Goal: Task Accomplishment & Management: Manage account settings

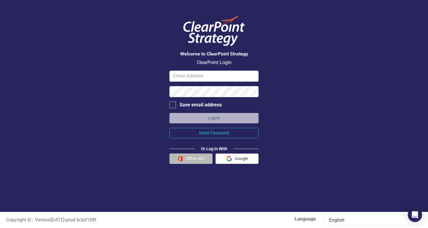
click at [201, 157] on button "Office 365" at bounding box center [191, 158] width 43 height 10
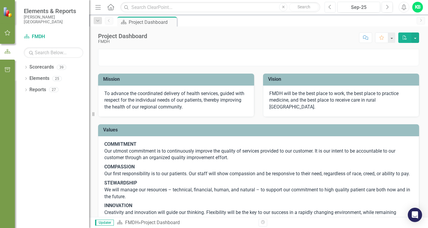
click at [331, 7] on icon "Previous" at bounding box center [330, 6] width 3 height 5
click at [415, 37] on button "button" at bounding box center [416, 37] width 8 height 10
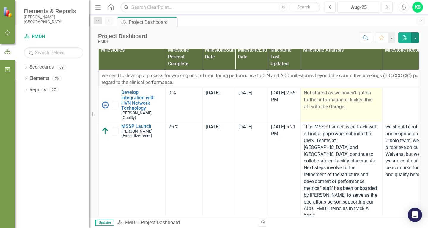
scroll to position [119, 0]
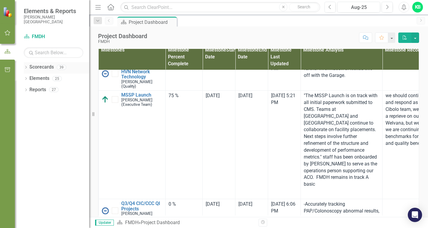
click at [27, 66] on icon "Dropdown" at bounding box center [26, 67] width 4 height 3
click at [30, 78] on icon "Dropdown" at bounding box center [29, 78] width 4 height 4
click at [35, 112] on icon "Dropdown" at bounding box center [35, 112] width 4 height 4
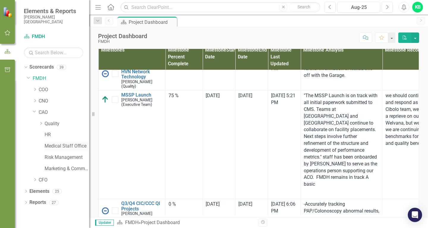
click at [48, 145] on link "Medical Staff Office" at bounding box center [67, 145] width 45 height 7
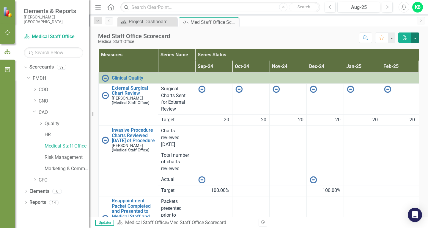
click at [415, 38] on button "button" at bounding box center [416, 37] width 8 height 10
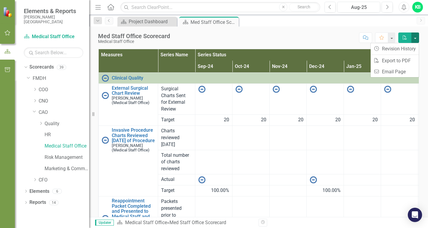
click at [415, 38] on button "button" at bounding box center [416, 37] width 8 height 10
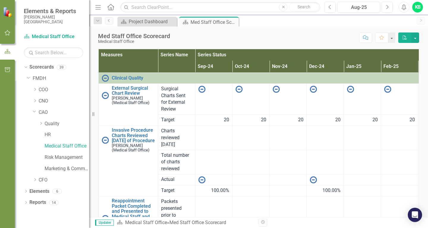
click at [409, 65] on th "Feb-25" at bounding box center [399, 67] width 37 height 12
click at [409, 65] on th "Feb-25 Sort Ascending" at bounding box center [399, 67] width 37 height 12
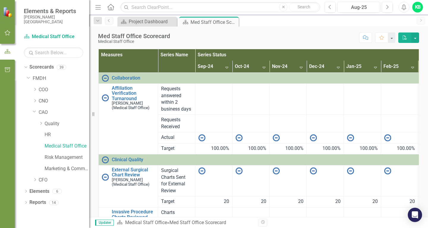
click at [406, 53] on th "Series Status Sort Descending" at bounding box center [418, 55] width 446 height 12
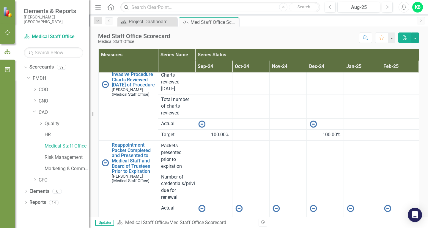
scroll to position [59, 0]
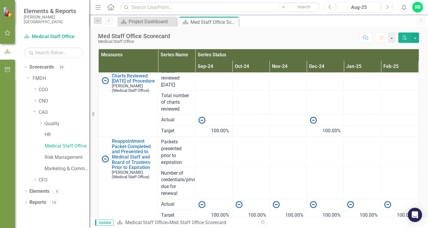
click at [388, 224] on div "Revision History" at bounding box center [422, 222] width 327 height 8
click at [405, 53] on th "Series Status" at bounding box center [418, 55] width 446 height 12
click at [405, 53] on th "Series Status Sort Ascending" at bounding box center [418, 55] width 446 height 12
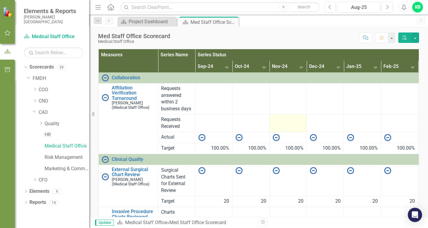
scroll to position [0, 0]
click at [112, 53] on th "Measures" at bounding box center [128, 60] width 59 height 23
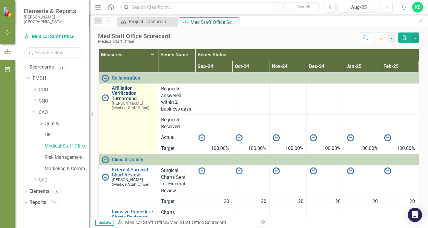
click at [120, 90] on link "Affiliation Verification Turnaround" at bounding box center [133, 93] width 43 height 16
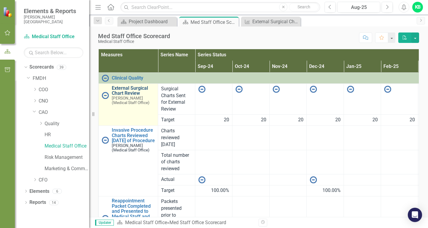
click at [130, 87] on link "External Surgical Chart Review" at bounding box center [133, 90] width 43 height 10
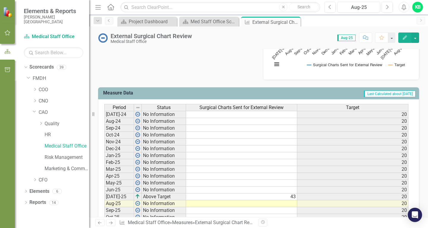
scroll to position [238, 0]
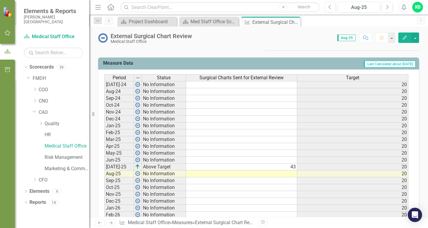
click at [289, 174] on td at bounding box center [241, 173] width 111 height 7
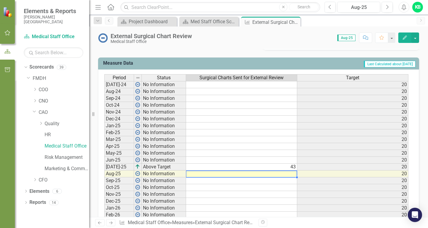
click at [289, 174] on td at bounding box center [241, 173] width 111 height 7
click at [292, 174] on td at bounding box center [241, 173] width 111 height 7
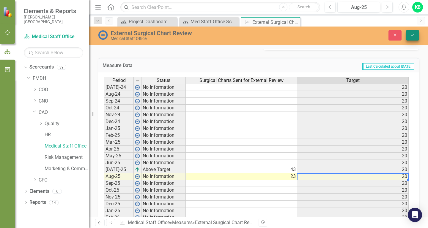
type textarea "23"
click at [413, 35] on icon "Save" at bounding box center [412, 35] width 5 height 4
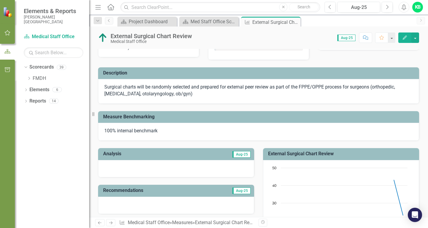
scroll to position [0, 0]
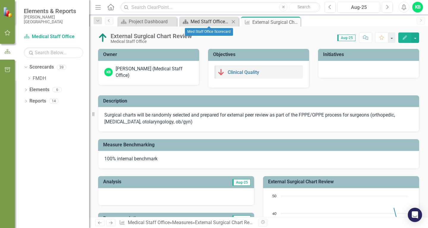
click at [214, 22] on div "Med Staff Office Scorecard" at bounding box center [210, 21] width 39 height 7
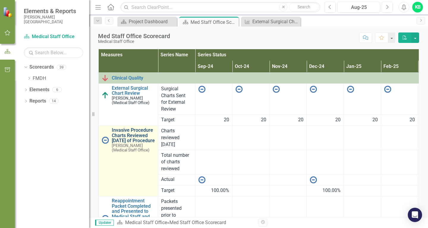
click at [132, 136] on link "Invasive Procedure Charts Reviewed [DATE] of Procedure" at bounding box center [133, 135] width 43 height 16
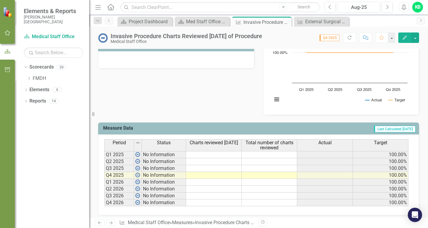
scroll to position [170, 0]
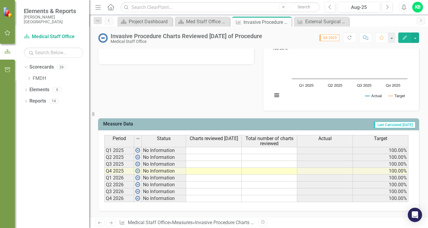
click at [223, 163] on td at bounding box center [214, 164] width 56 height 7
click at [234, 163] on td at bounding box center [214, 164] width 56 height 7
click at [234, 170] on td at bounding box center [214, 170] width 56 height 7
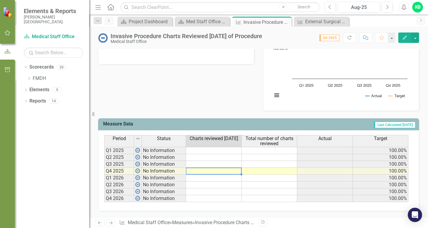
click at [224, 172] on td at bounding box center [214, 170] width 56 height 7
click at [270, 172] on td at bounding box center [270, 170] width 56 height 7
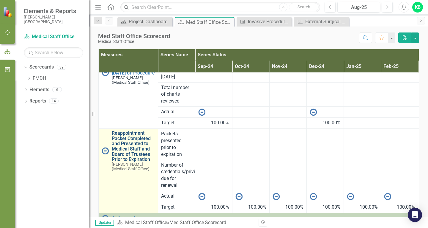
scroll to position [57, 0]
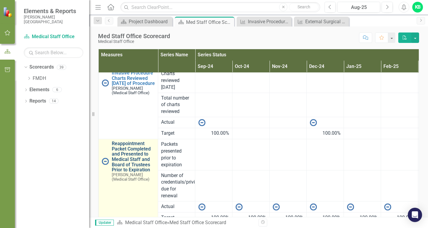
click at [130, 158] on link "Reappointment Packet Completed and Presented to Medical Staff and Board of Trus…" at bounding box center [133, 157] width 43 height 32
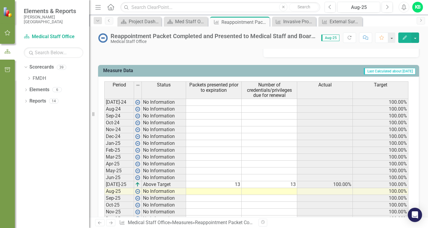
scroll to position [238, 0]
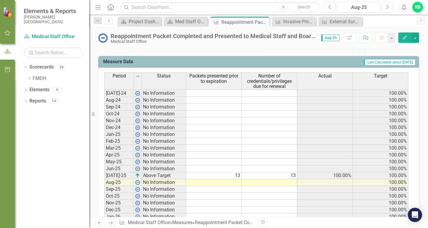
click at [235, 182] on td at bounding box center [214, 182] width 56 height 7
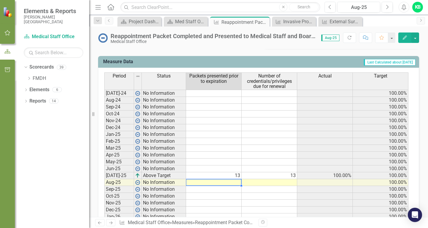
type textarea "7"
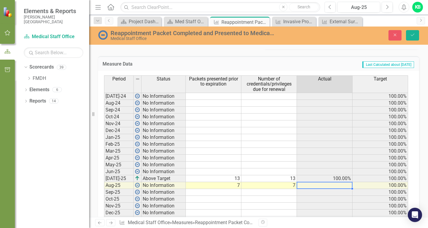
type textarea "7100"
click at [345, 186] on td at bounding box center [325, 185] width 56 height 7
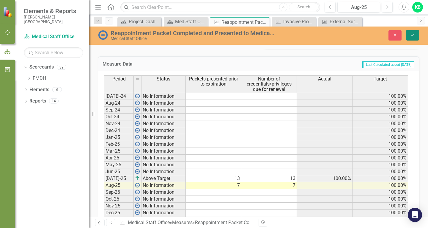
click at [412, 36] on icon "Save" at bounding box center [412, 35] width 5 height 4
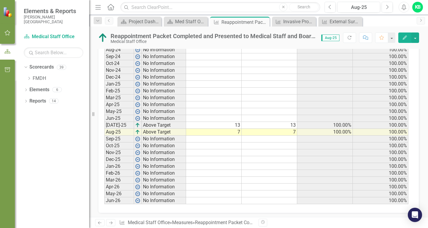
scroll to position [290, 0]
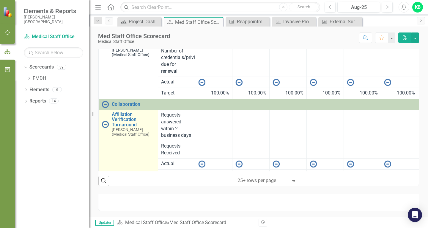
scroll to position [146, 0]
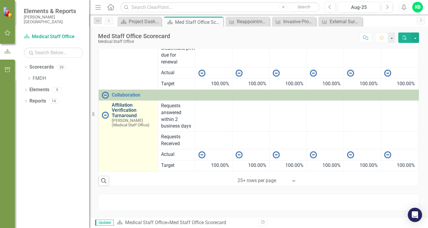
click at [125, 102] on link "Affiliation Verification Turnaround" at bounding box center [133, 110] width 43 height 16
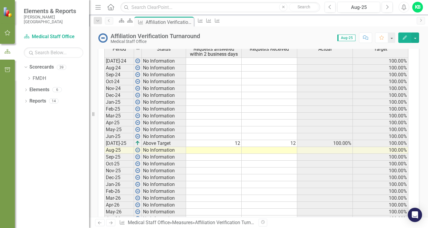
scroll to position [268, 0]
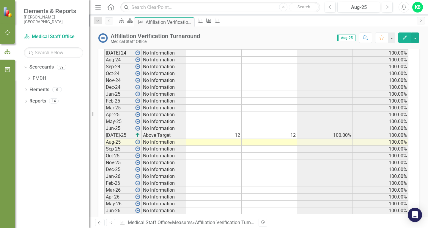
click at [236, 142] on td at bounding box center [214, 142] width 56 height 7
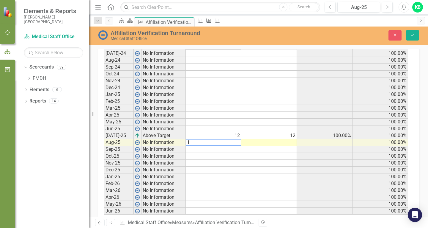
type textarea "10"
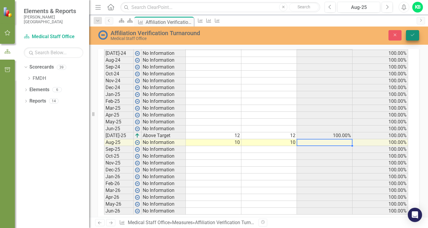
type textarea "10"
click at [415, 34] on icon "Save" at bounding box center [412, 35] width 5 height 4
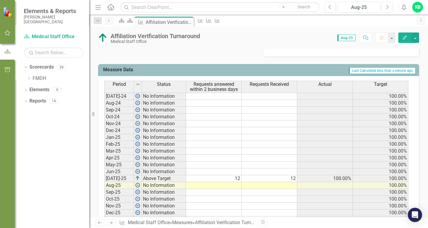
scroll to position [238, 0]
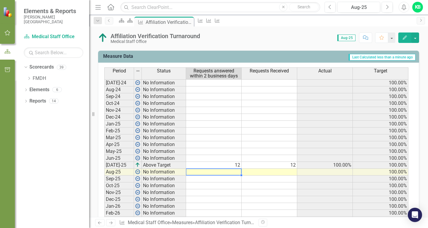
click at [227, 172] on td at bounding box center [214, 171] width 56 height 7
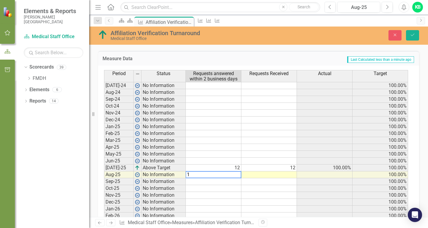
type textarea "10"
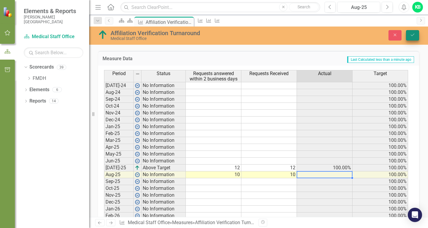
type textarea "10"
click at [414, 35] on icon "Save" at bounding box center [412, 35] width 5 height 4
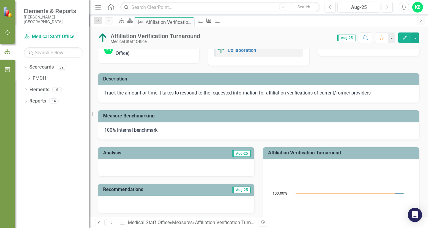
scroll to position [0, 0]
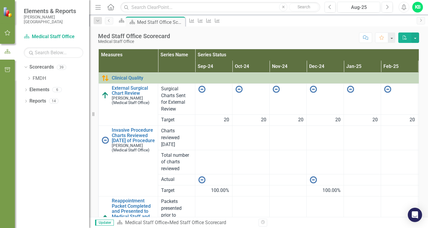
click at [418, 7] on div "KB" at bounding box center [417, 7] width 11 height 11
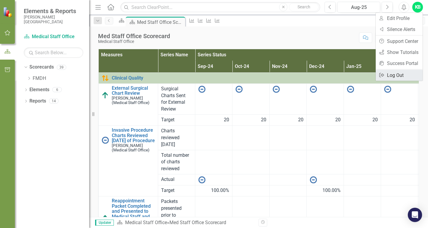
click at [396, 75] on link "Logout Log Out" at bounding box center [399, 75] width 47 height 11
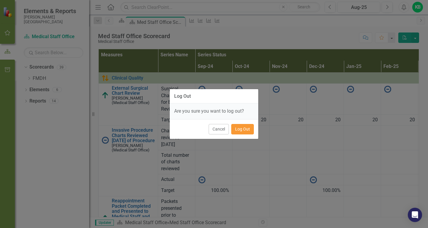
click at [251, 129] on button "Log Out" at bounding box center [242, 129] width 23 height 10
